Goal: Go to known website: Access a specific website the user already knows

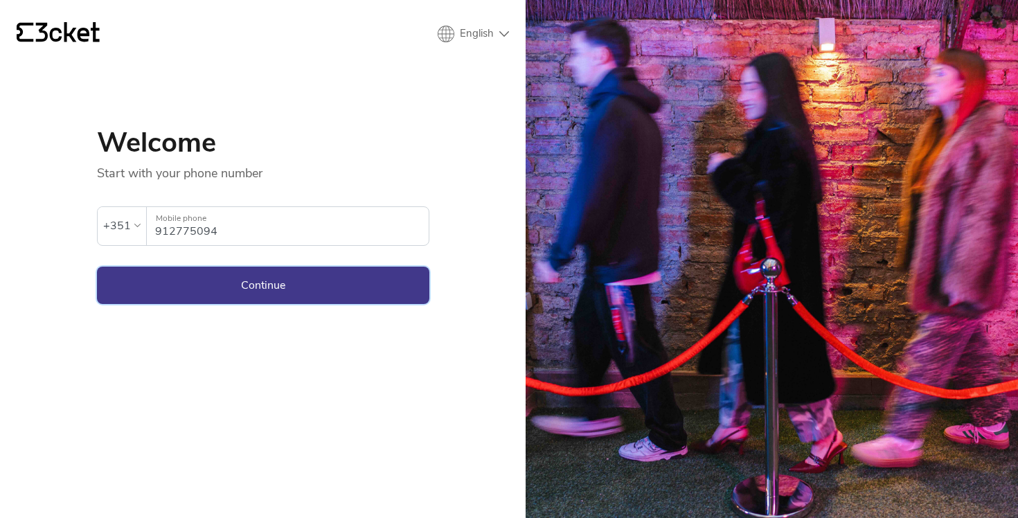
click at [279, 277] on button "Continue" at bounding box center [263, 285] width 332 height 37
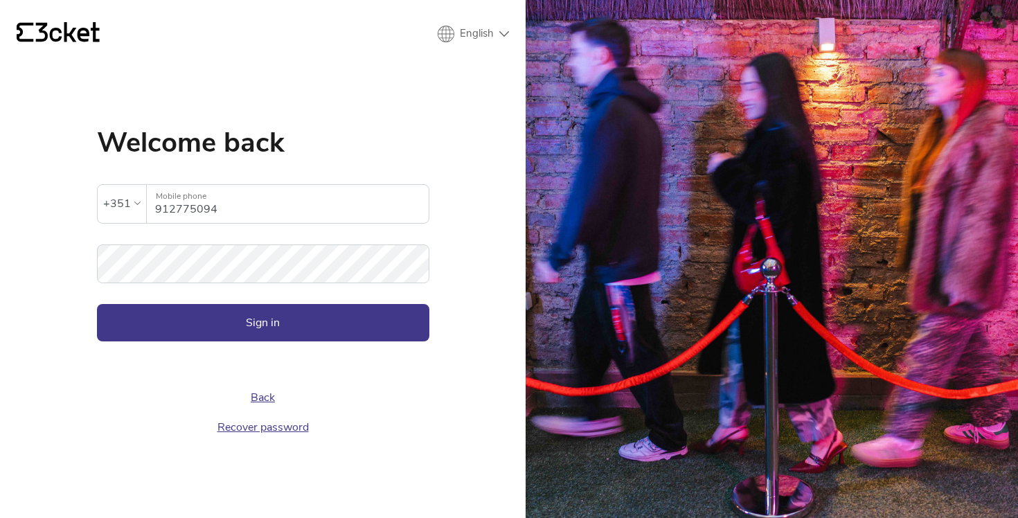
click at [252, 238] on form "The inserted password is invalid +351 912775094 Mobile phone Password Sign in" at bounding box center [263, 250] width 332 height 186
click at [97, 304] on button "Sign in" at bounding box center [263, 322] width 332 height 37
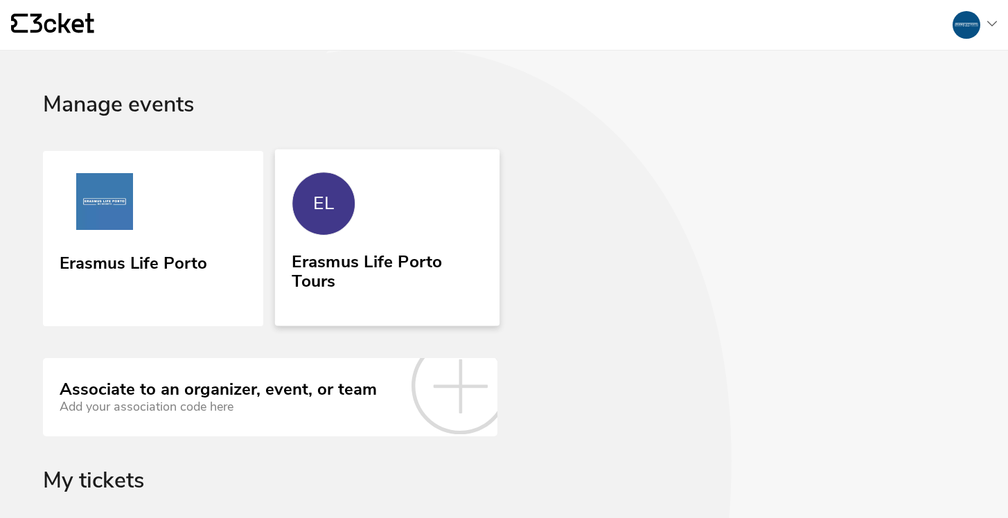
click at [327, 301] on div "Erasmus Life Porto Tours" at bounding box center [387, 275] width 190 height 57
click at [134, 187] on img at bounding box center [103, 204] width 92 height 64
click at [404, 240] on link "EL Erasmus Life Porto Tours" at bounding box center [387, 237] width 224 height 177
